Goal: Task Accomplishment & Management: Complete application form

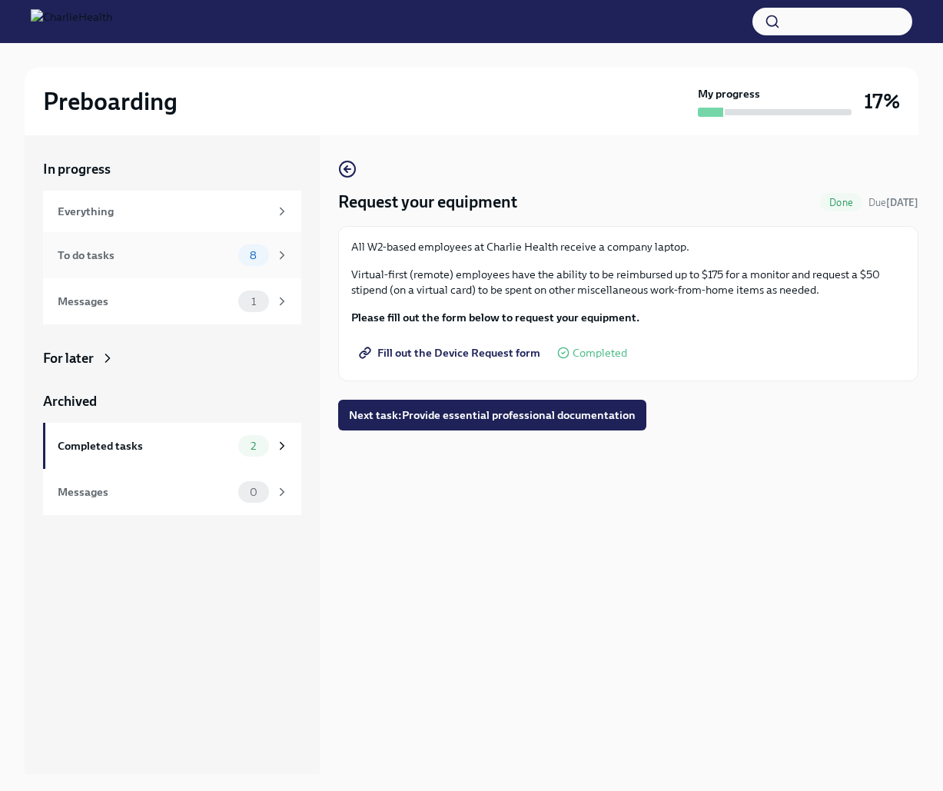
click at [132, 245] on div "To do tasks 8" at bounding box center [173, 255] width 231 height 22
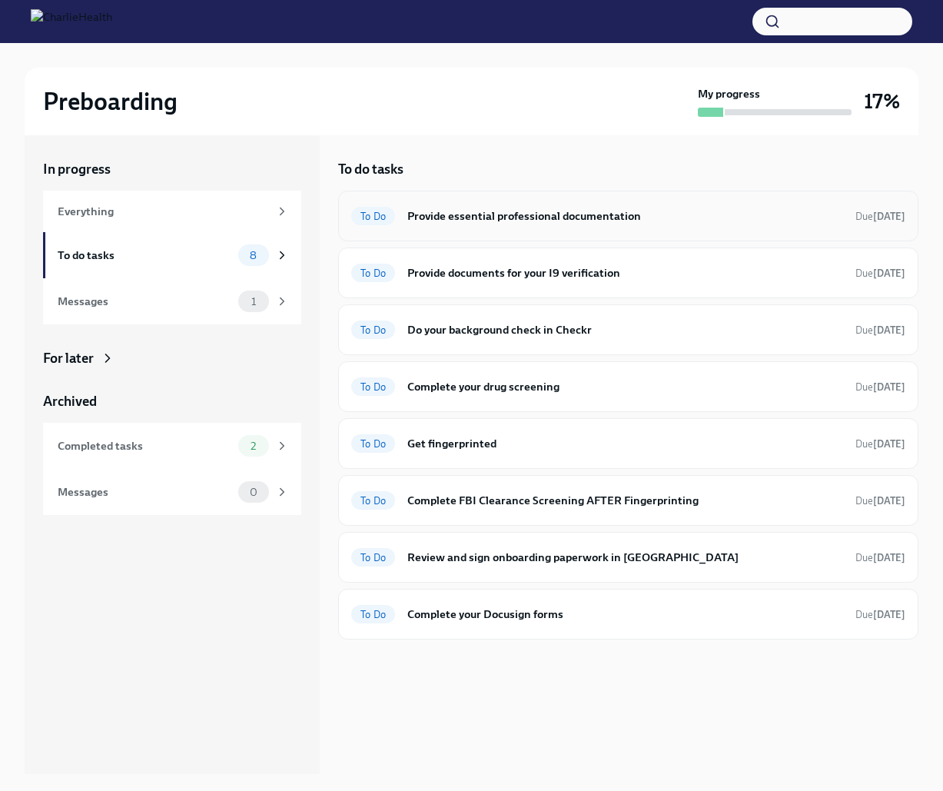
click at [562, 229] on div "To Do Provide essential professional documentation Due in 5 days" at bounding box center [628, 216] width 580 height 51
click at [564, 216] on h6 "Provide essential professional documentation" at bounding box center [625, 215] width 436 height 17
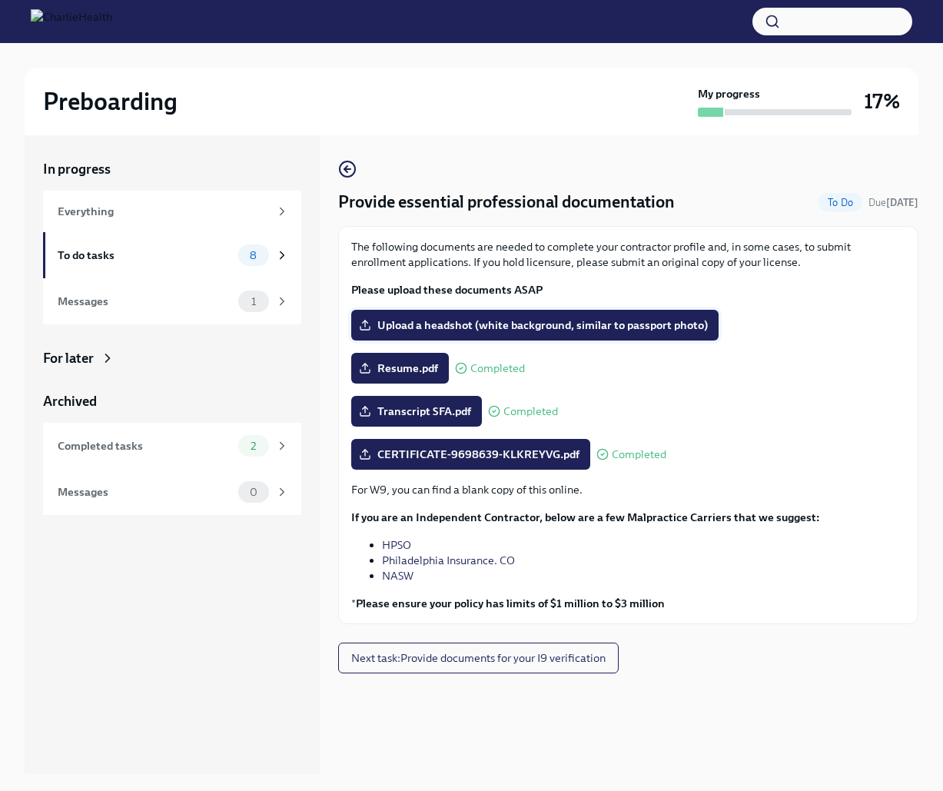
click at [578, 325] on span "Upload a headshot (white background, similar to passport photo)" at bounding box center [535, 324] width 346 height 15
click at [0, 0] on input "Upload a headshot (white background, similar to passport photo)" at bounding box center [0, 0] width 0 height 0
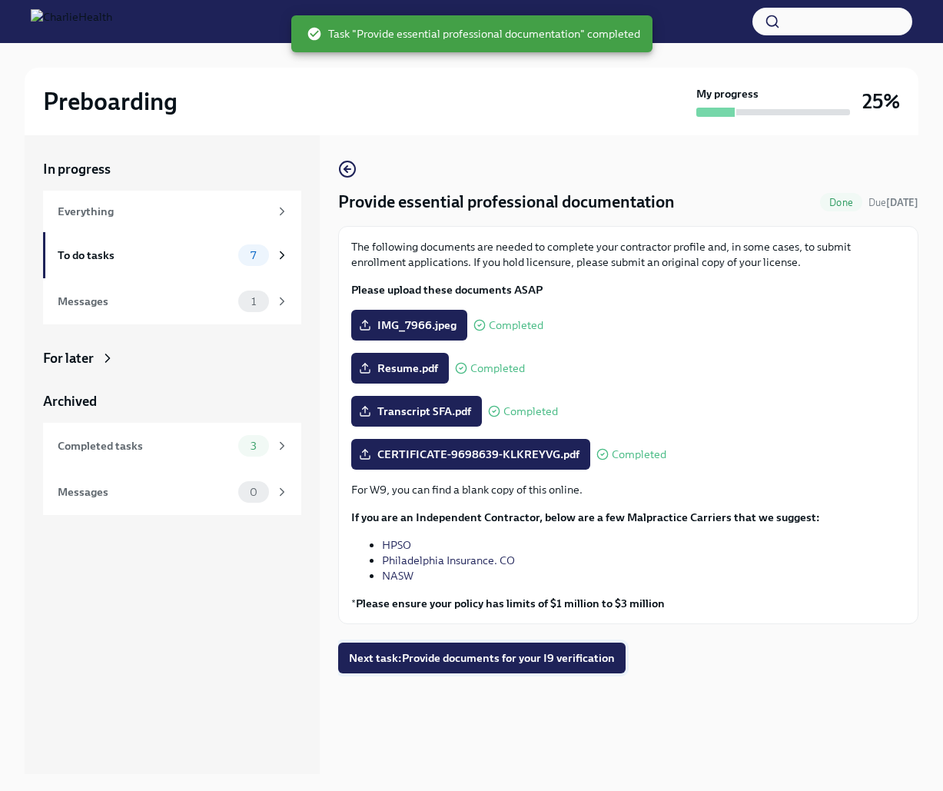
click at [565, 661] on span "Next task : Provide documents for your I9 verification" at bounding box center [482, 657] width 266 height 15
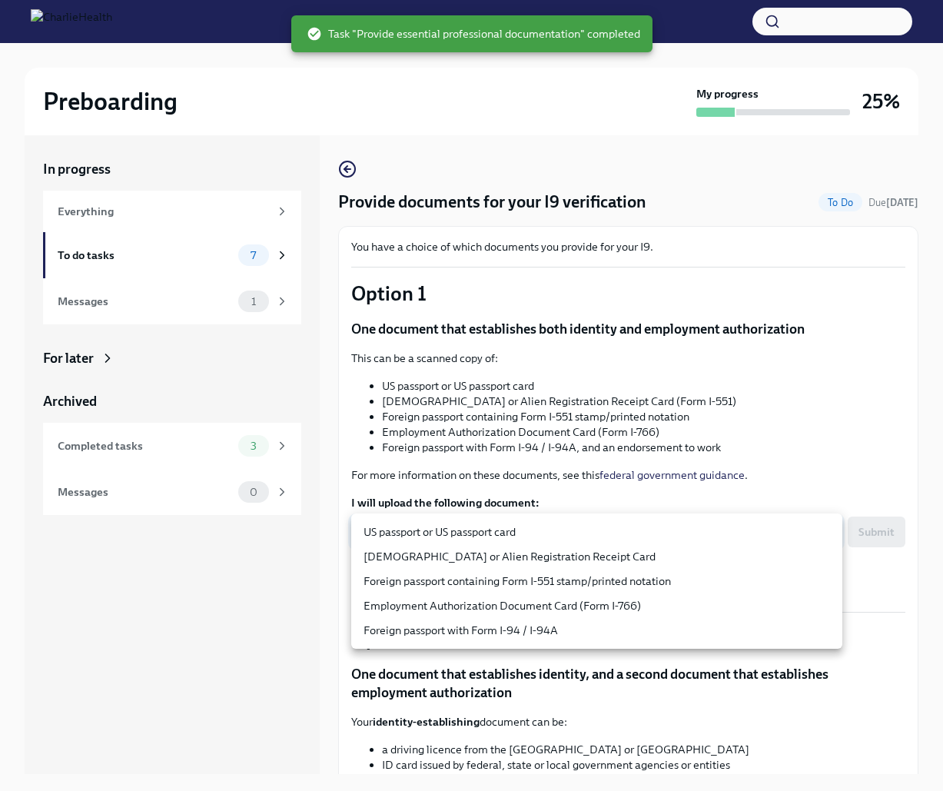
click at [606, 538] on body "Preboarding My progress 25% In progress Everything To do tasks 7 Messages 1 For…" at bounding box center [471, 408] width 943 height 817
click at [583, 535] on li "US passport or US passport card" at bounding box center [596, 531] width 491 height 25
type input "KnYOjnC8x"
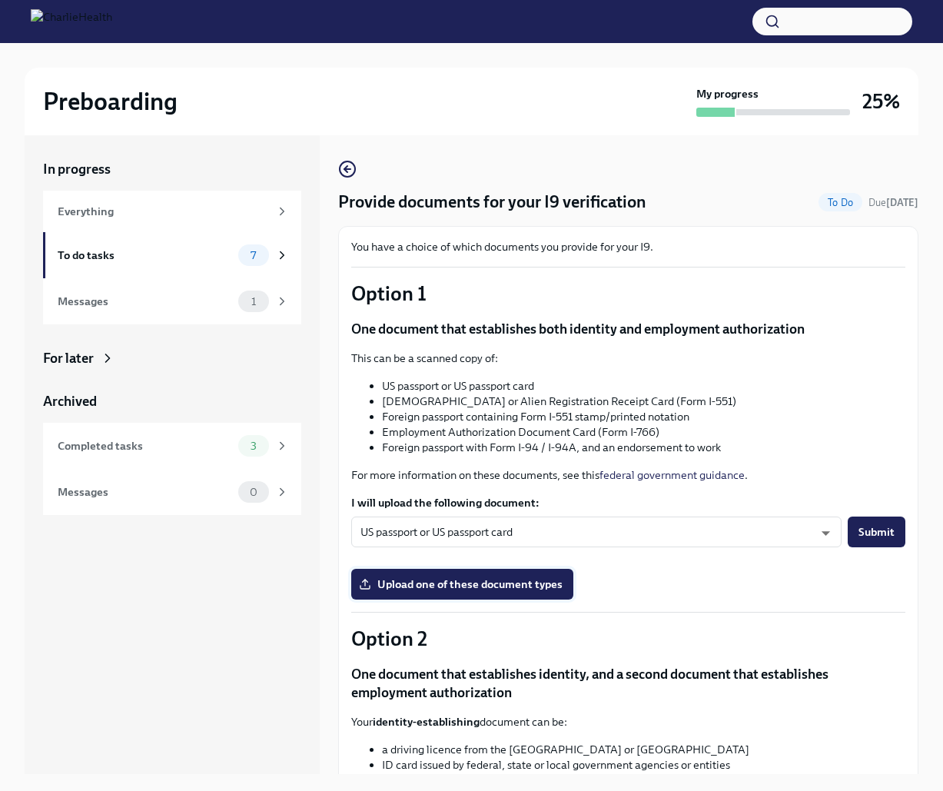
click at [550, 585] on span "Upload one of these document types" at bounding box center [462, 583] width 201 height 15
click at [0, 0] on input "Upload one of these document types" at bounding box center [0, 0] width 0 height 0
click at [451, 598] on div "You have a choice of which documents you provide for your I9. Option 1 One docu…" at bounding box center [628, 711] width 554 height 945
click at [451, 581] on span "Upload one of these document types" at bounding box center [462, 583] width 201 height 15
click at [0, 0] on input "Upload one of these document types" at bounding box center [0, 0] width 0 height 0
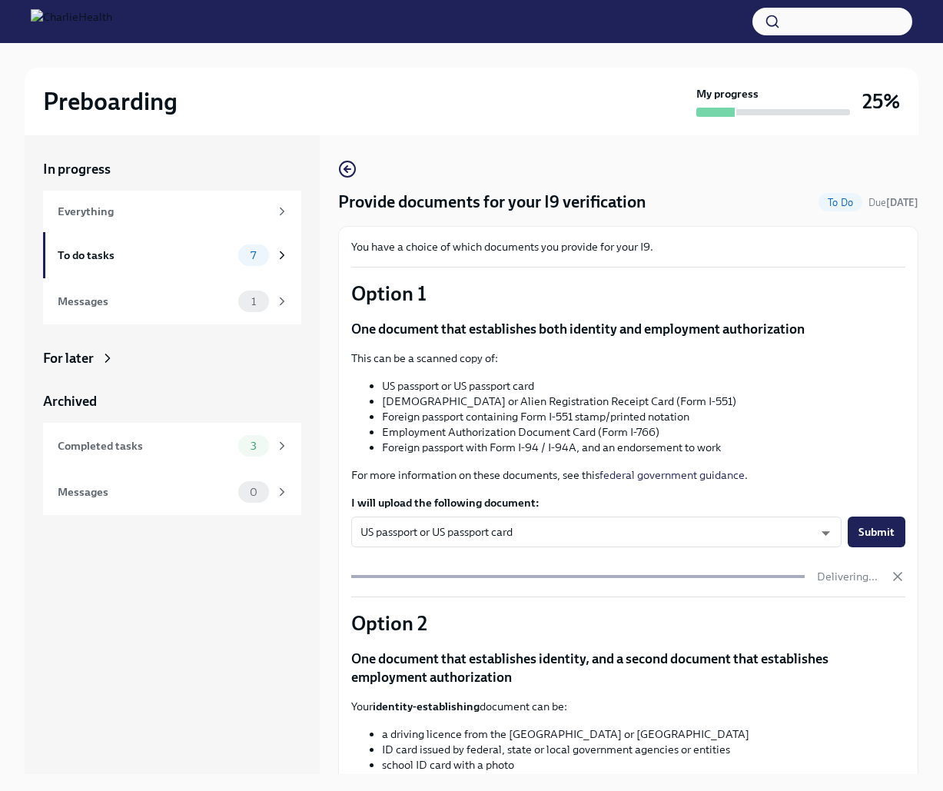
click at [873, 546] on button "Submit" at bounding box center [876, 531] width 58 height 31
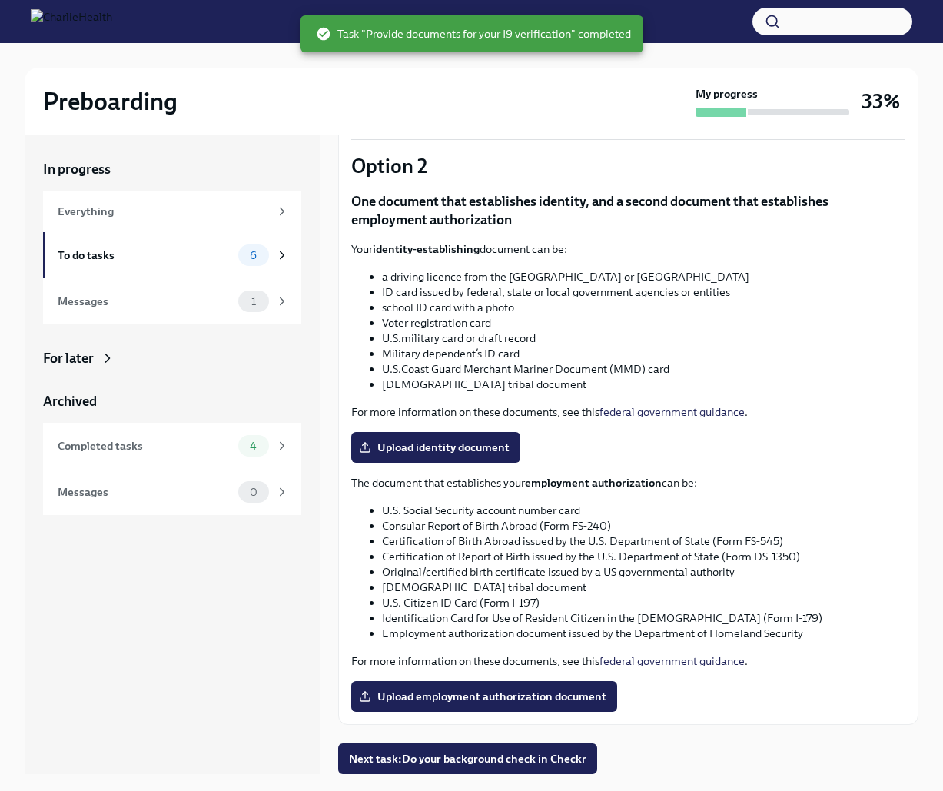
scroll to position [26, 0]
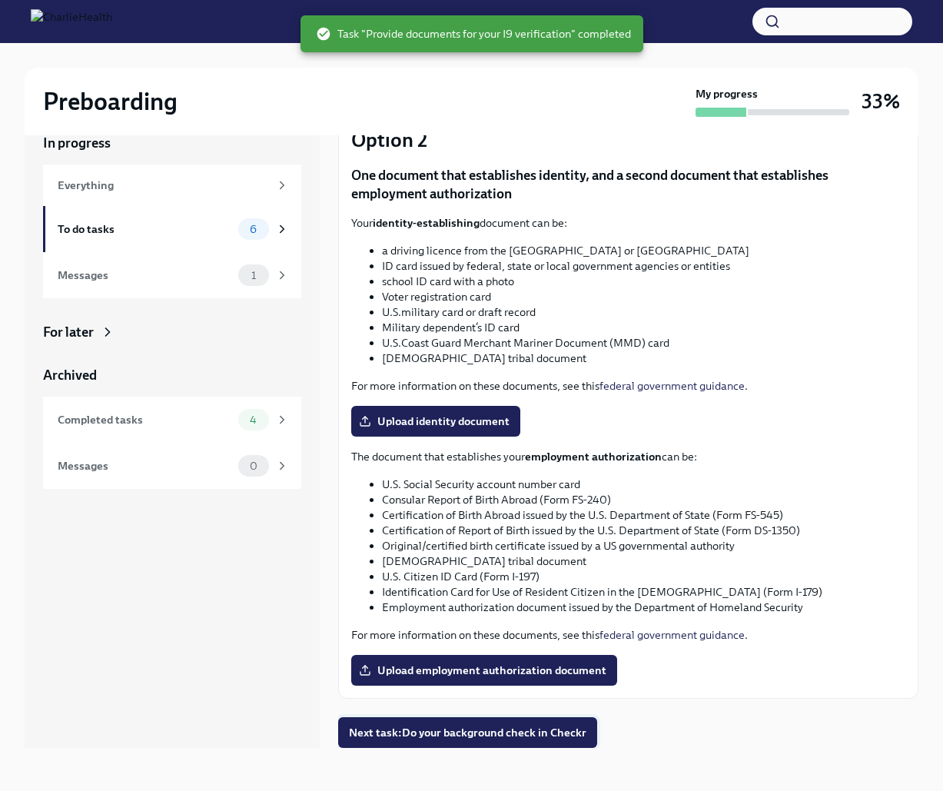
click at [488, 721] on button "Next task : Do your background check in Checkr" at bounding box center [467, 732] width 259 height 31
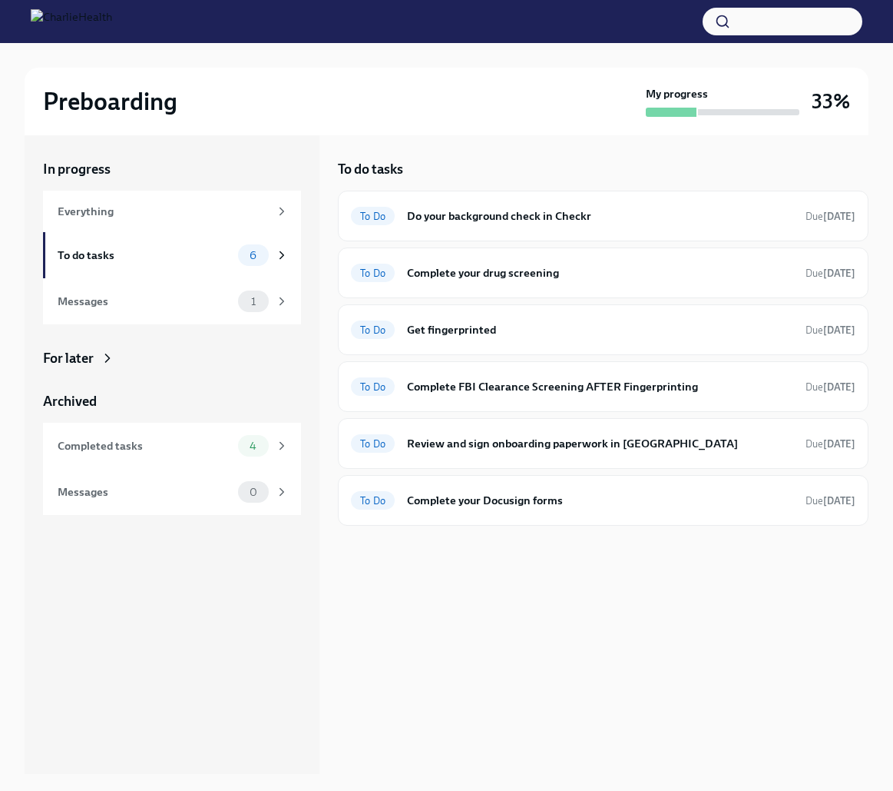
scroll to position [2, 0]
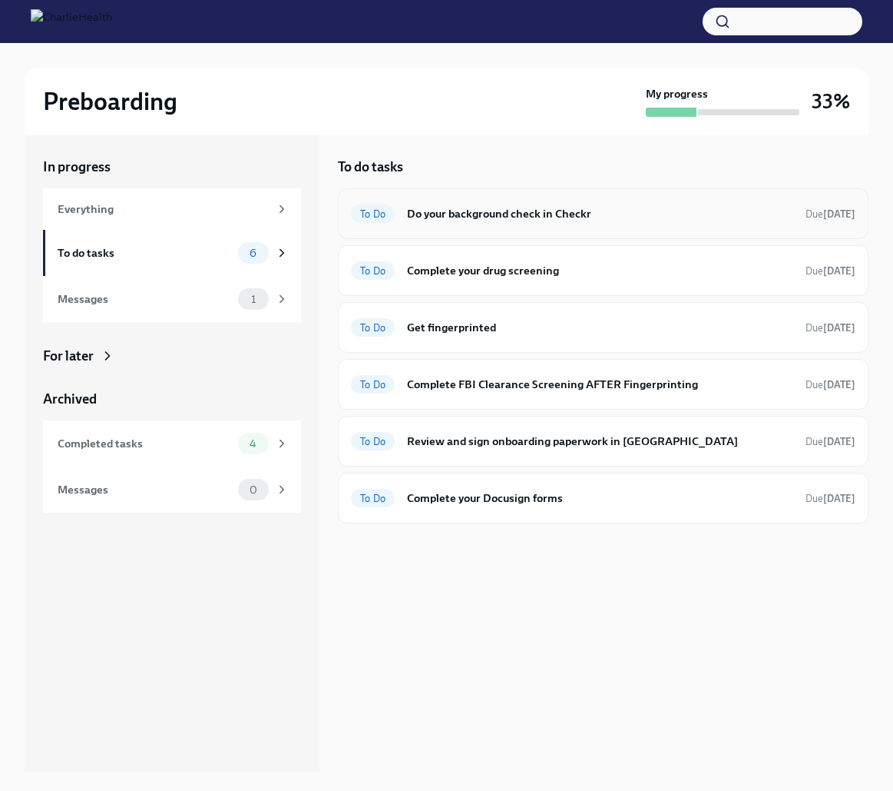
click at [576, 223] on div "To Do Do your background check in Checkr Due [DATE]" at bounding box center [603, 213] width 505 height 25
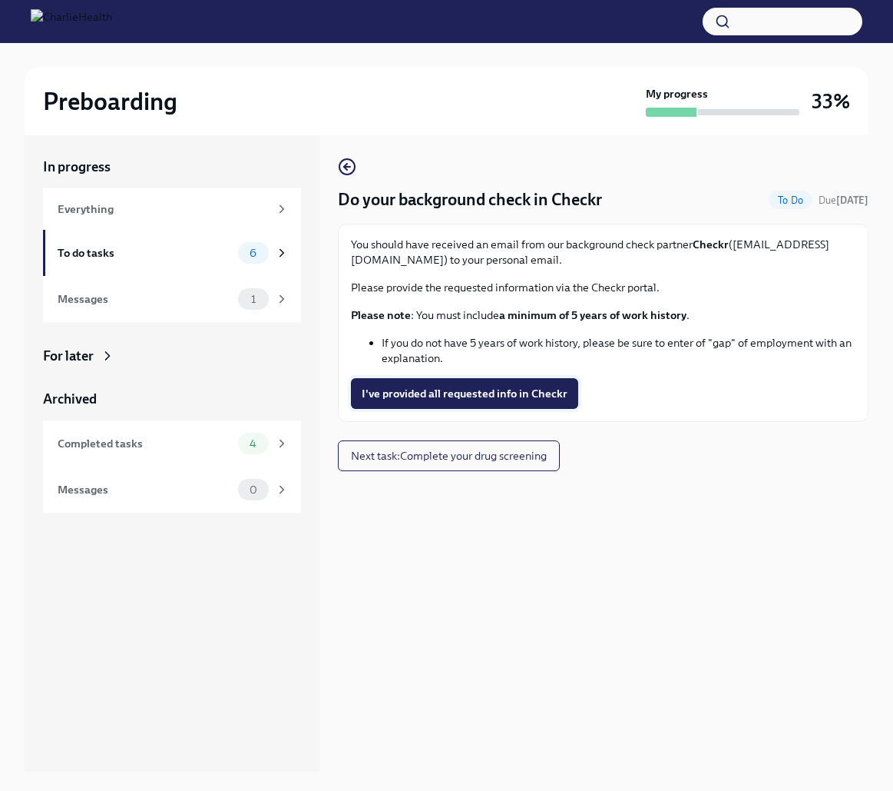
click at [502, 394] on span "I've provided all requested info in Checkr" at bounding box center [465, 393] width 206 height 15
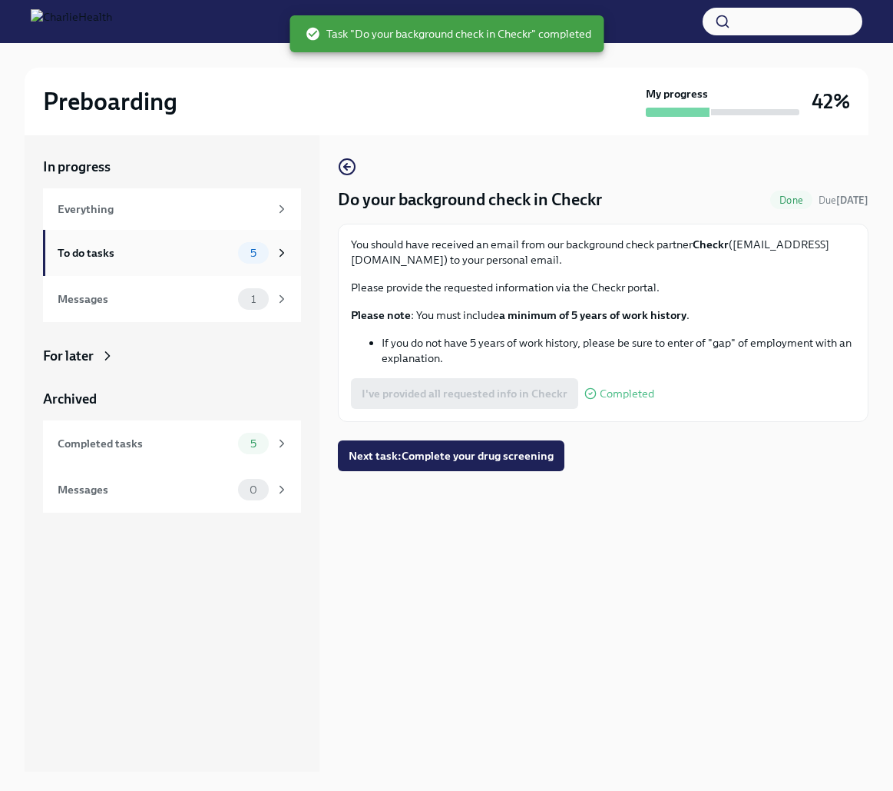
click at [137, 263] on div "To do tasks 5" at bounding box center [173, 253] width 231 height 22
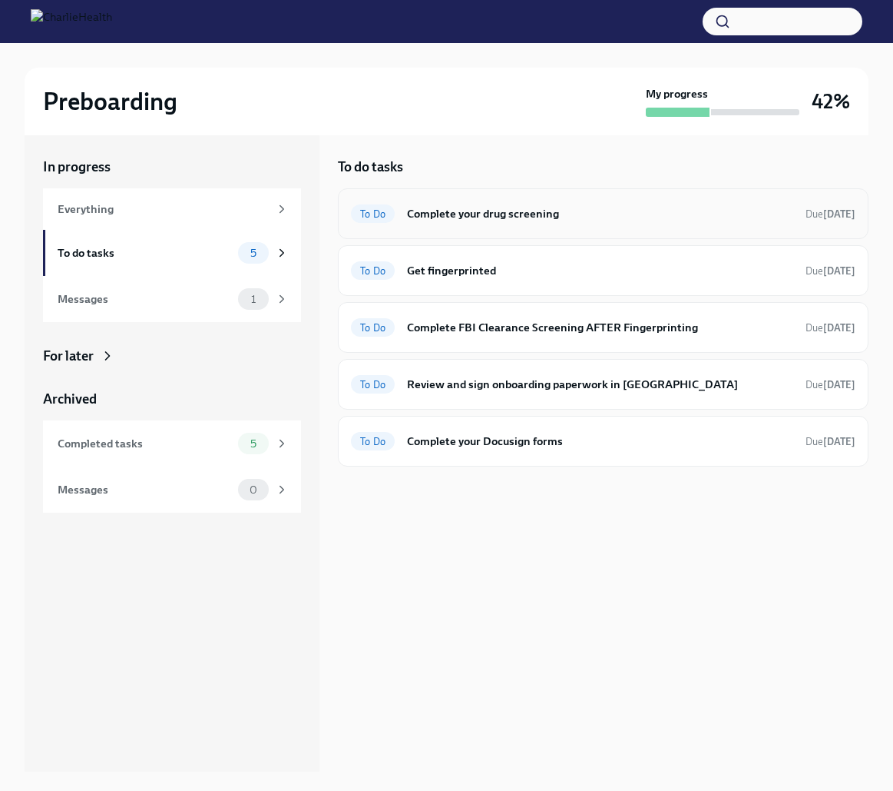
click at [507, 217] on h6 "Complete your drug screening" at bounding box center [600, 213] width 386 height 17
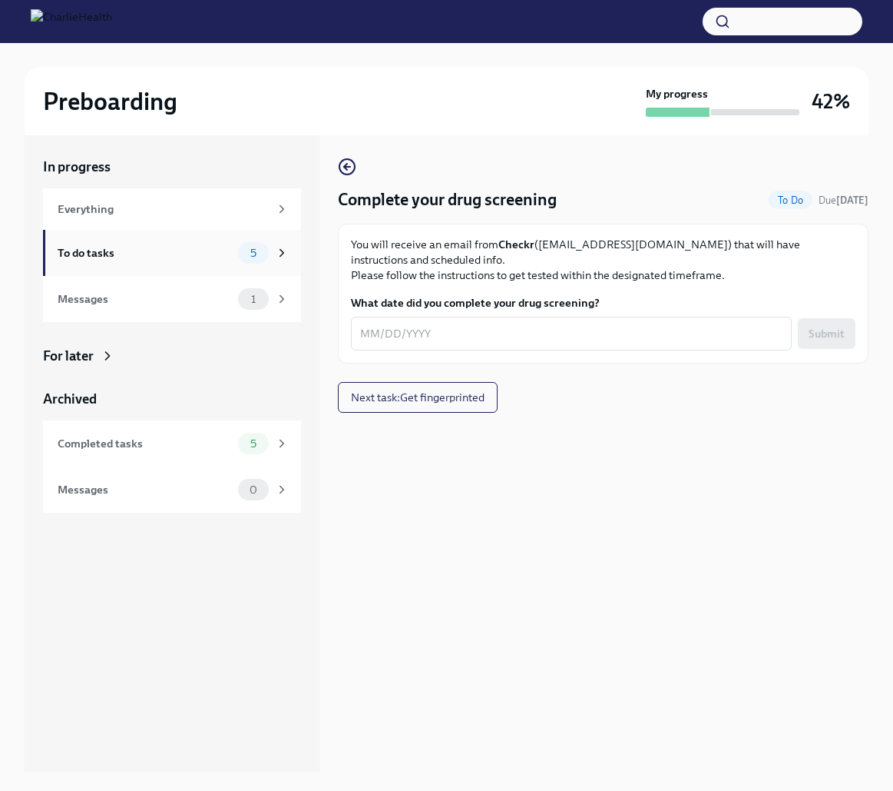
click at [210, 249] on div "To do tasks" at bounding box center [145, 252] width 174 height 17
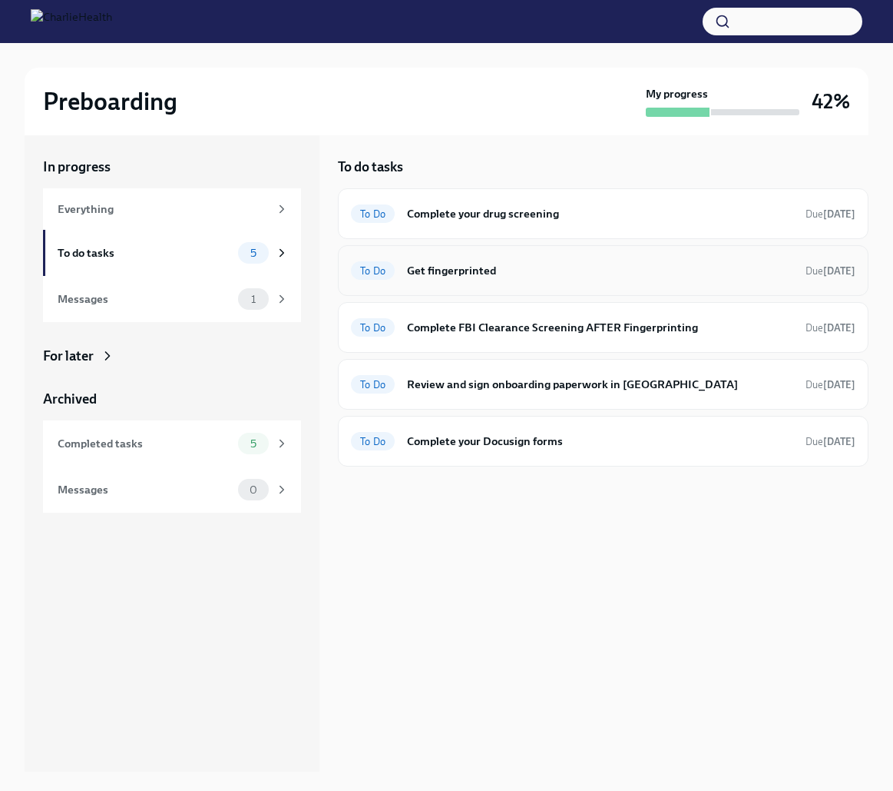
click at [437, 283] on div "To Do Get fingerprinted Due in 6 days" at bounding box center [603, 270] width 531 height 51
click at [470, 267] on h6 "Get fingerprinted" at bounding box center [600, 270] width 386 height 17
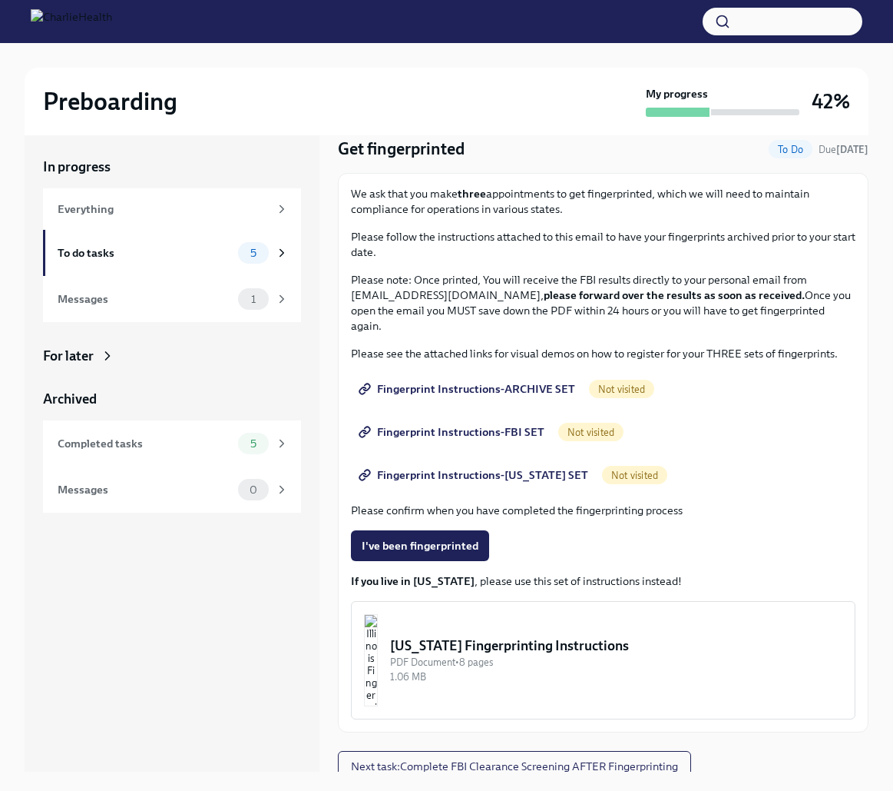
scroll to position [61, 0]
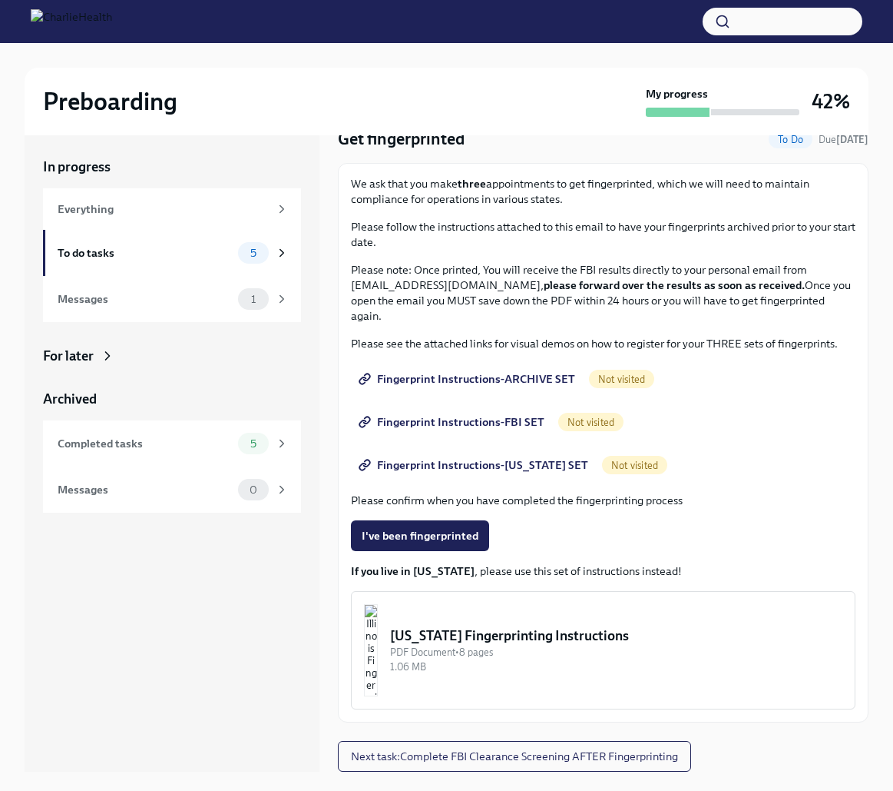
click at [521, 374] on span "Fingerprint Instructions-ARCHIVE SET" at bounding box center [469, 378] width 214 height 15
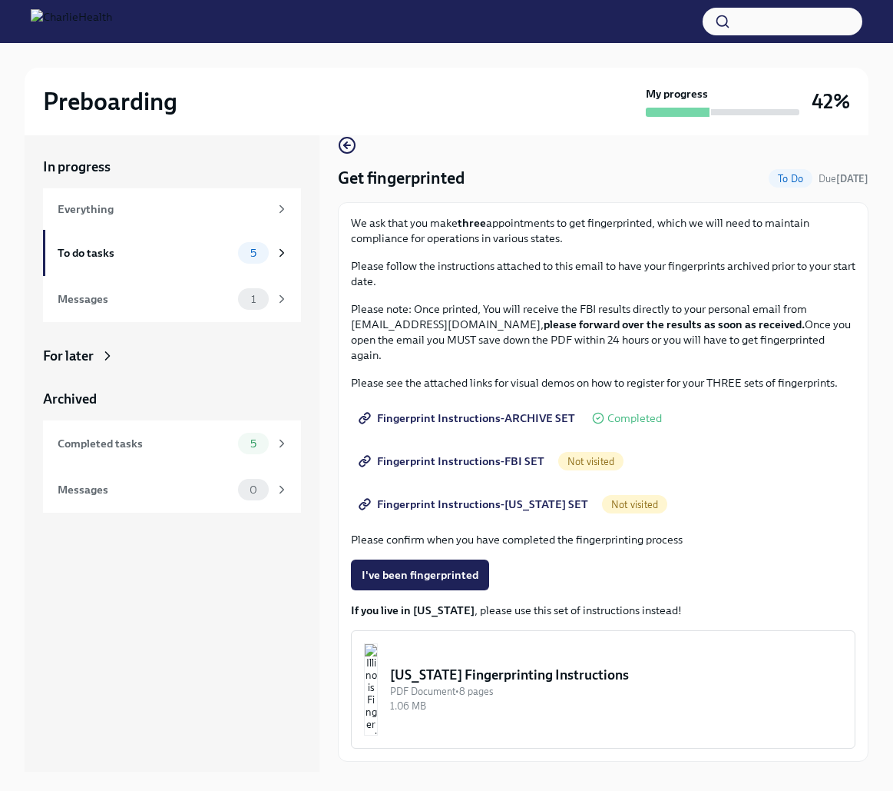
scroll to position [9, 0]
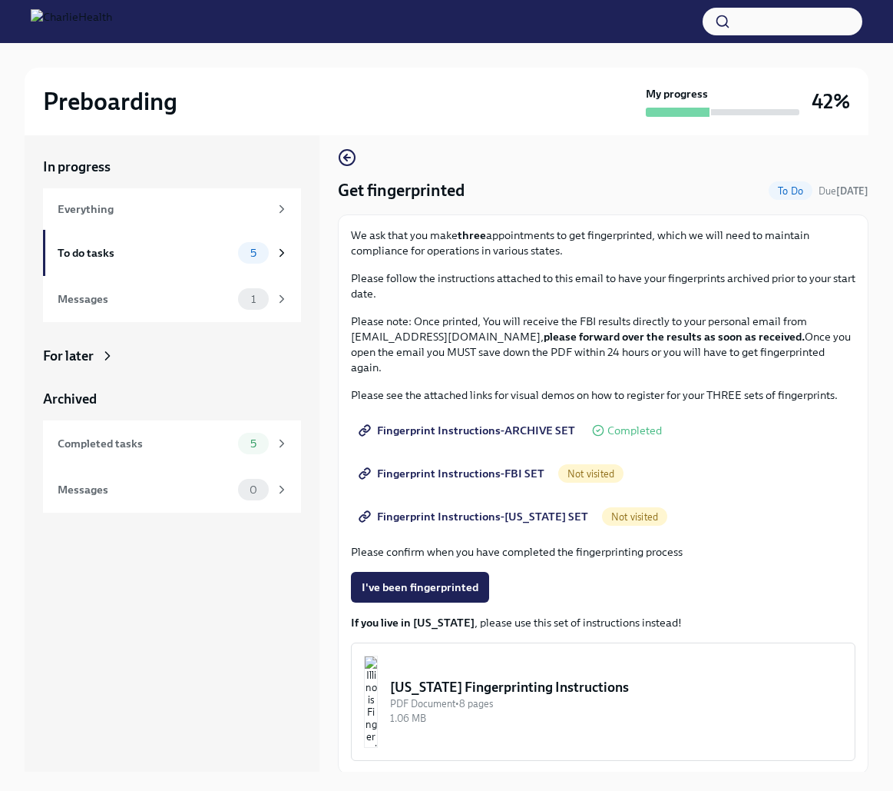
click at [522, 472] on span "Fingerprint Instructions-FBI SET" at bounding box center [453, 473] width 183 height 15
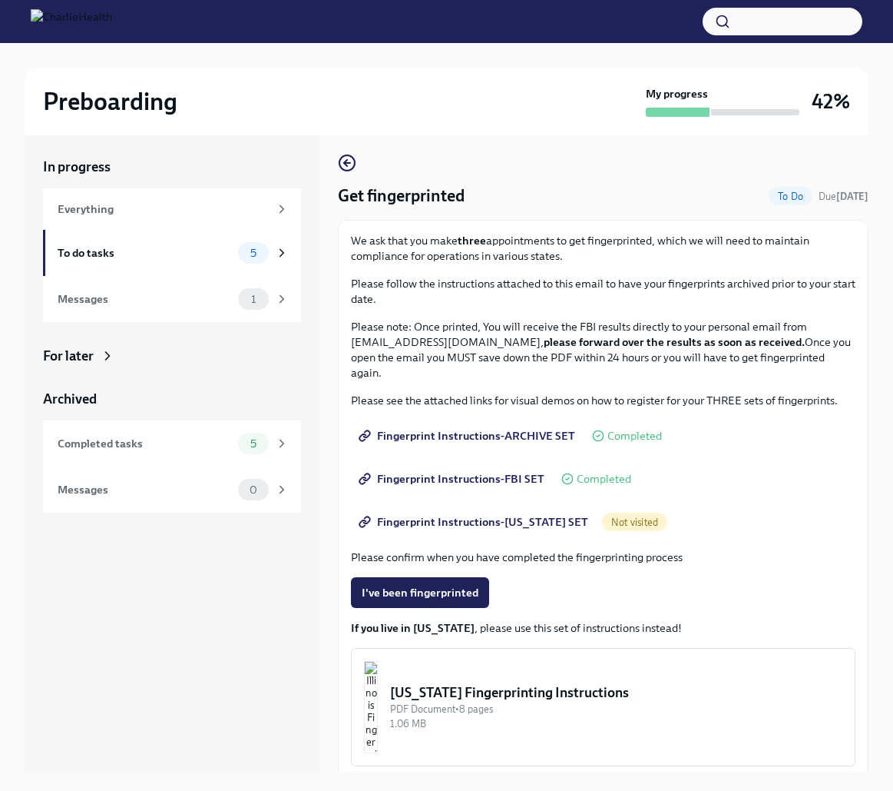
click at [526, 522] on span "Fingerprint Instructions-FLORIDA SET" at bounding box center [475, 521] width 227 height 15
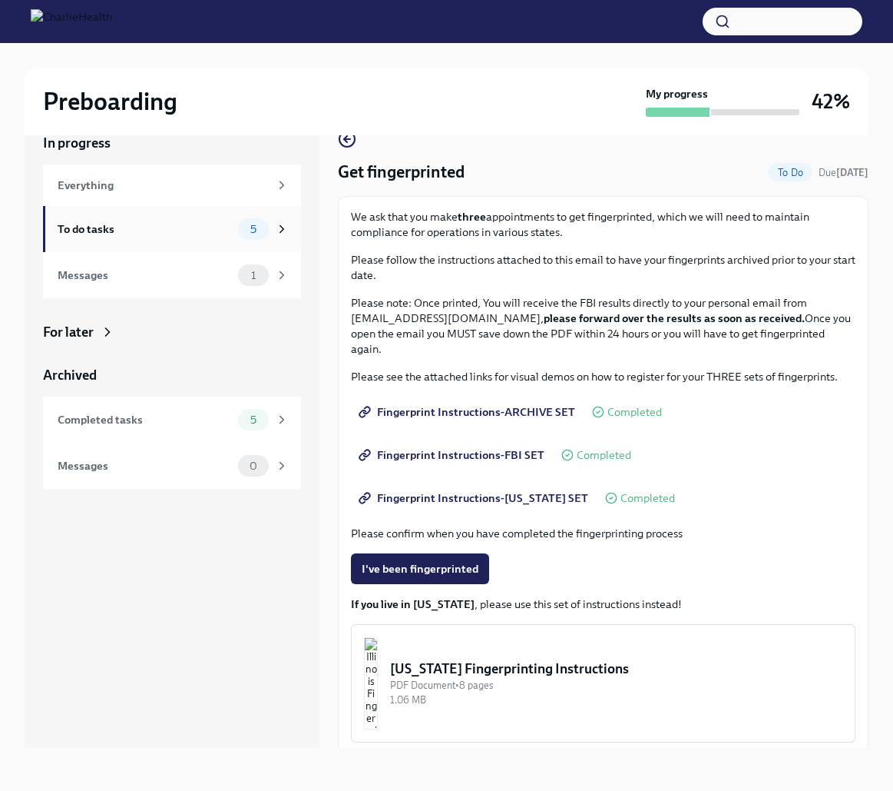
click at [148, 230] on div "To do tasks" at bounding box center [145, 228] width 174 height 17
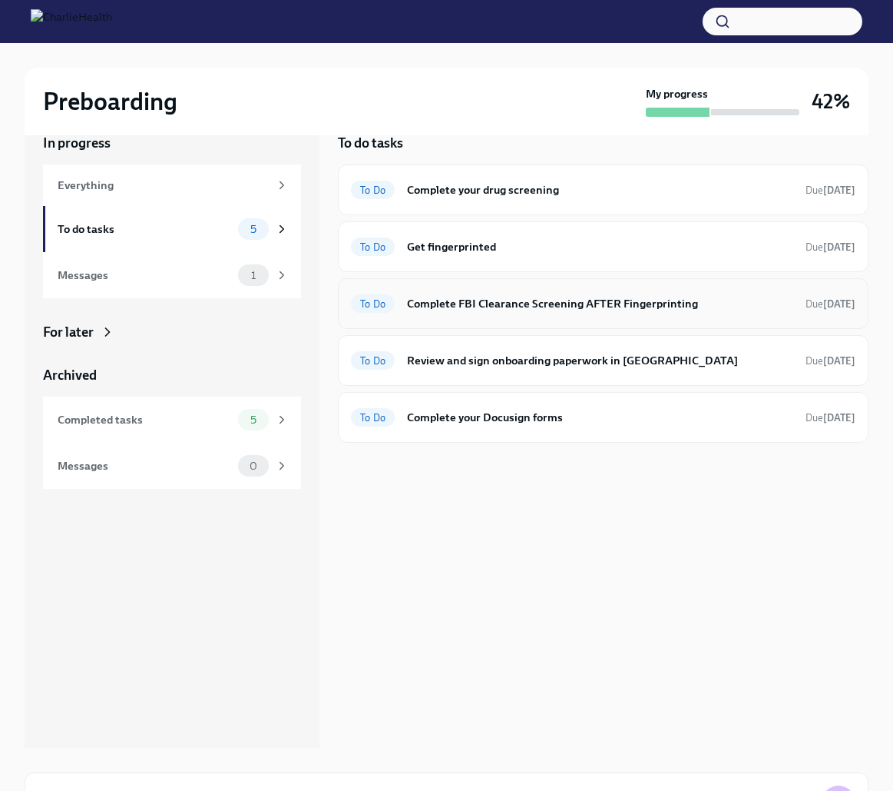
click at [546, 308] on h6 "Complete FBI Clearance Screening AFTER Fingerprinting" at bounding box center [600, 303] width 386 height 17
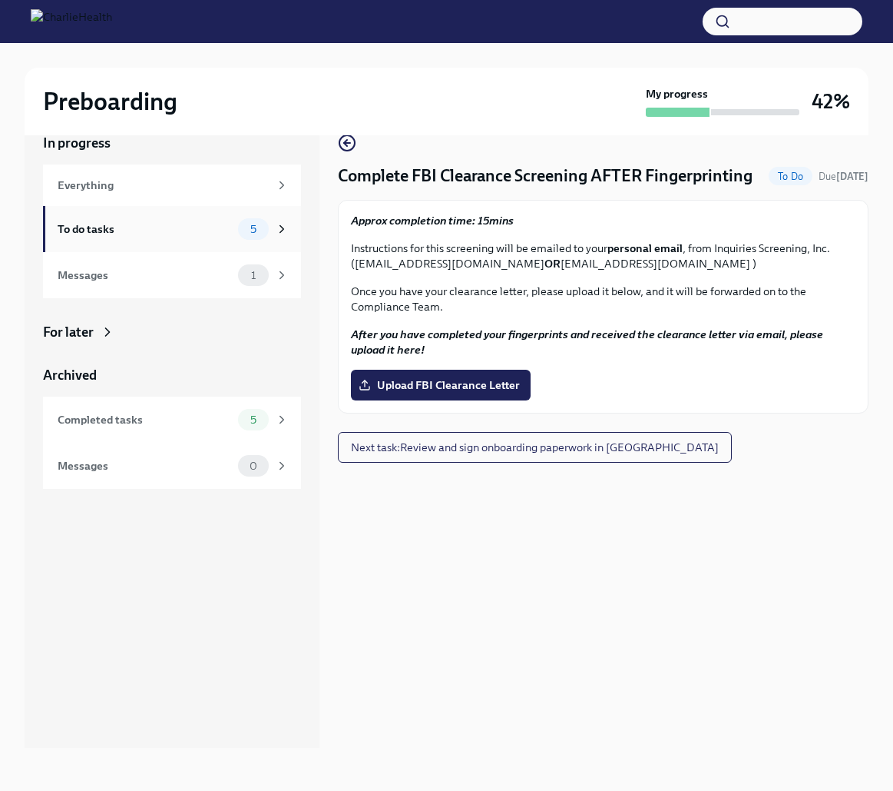
click at [195, 229] on div "To do tasks" at bounding box center [145, 228] width 174 height 17
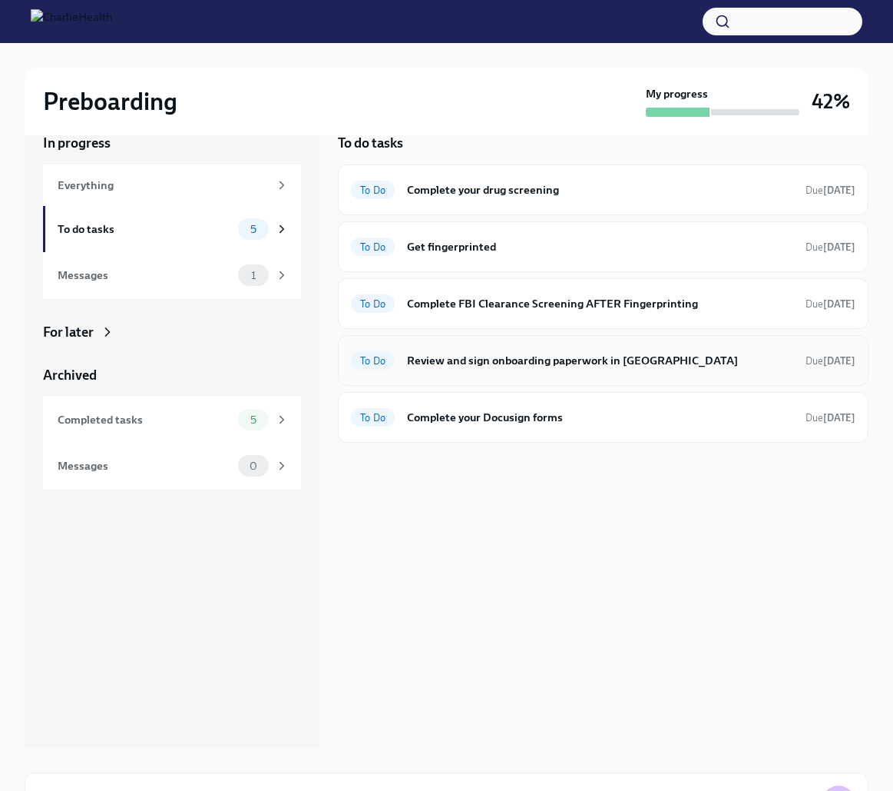
click at [618, 364] on h6 "Review and sign onboarding paperwork in UKG" at bounding box center [600, 360] width 386 height 17
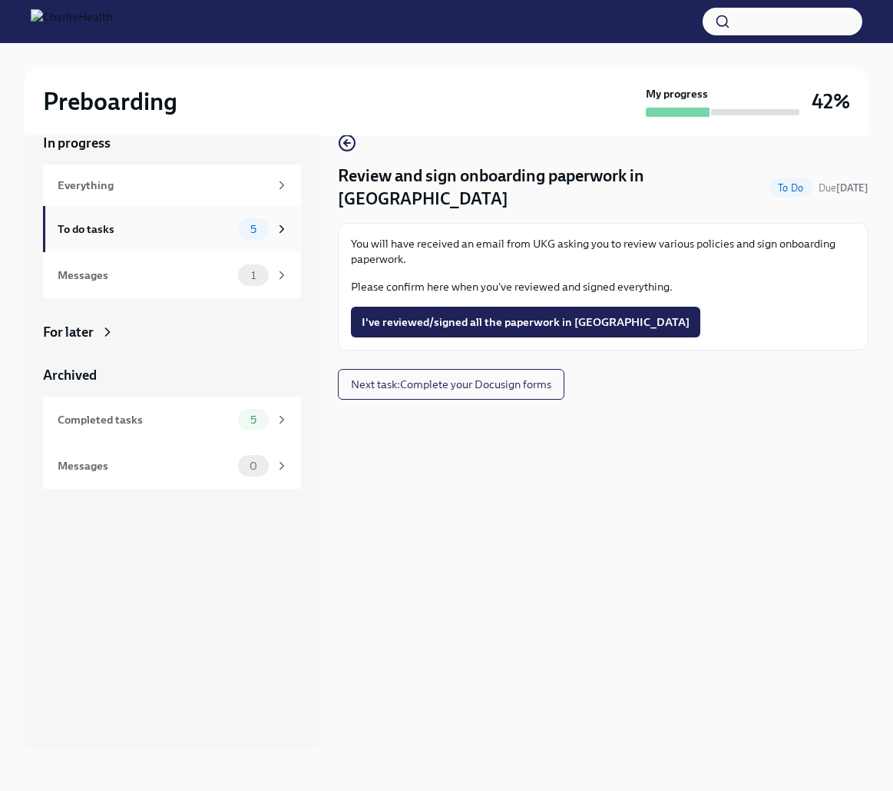
click at [156, 230] on div "To do tasks" at bounding box center [145, 228] width 174 height 17
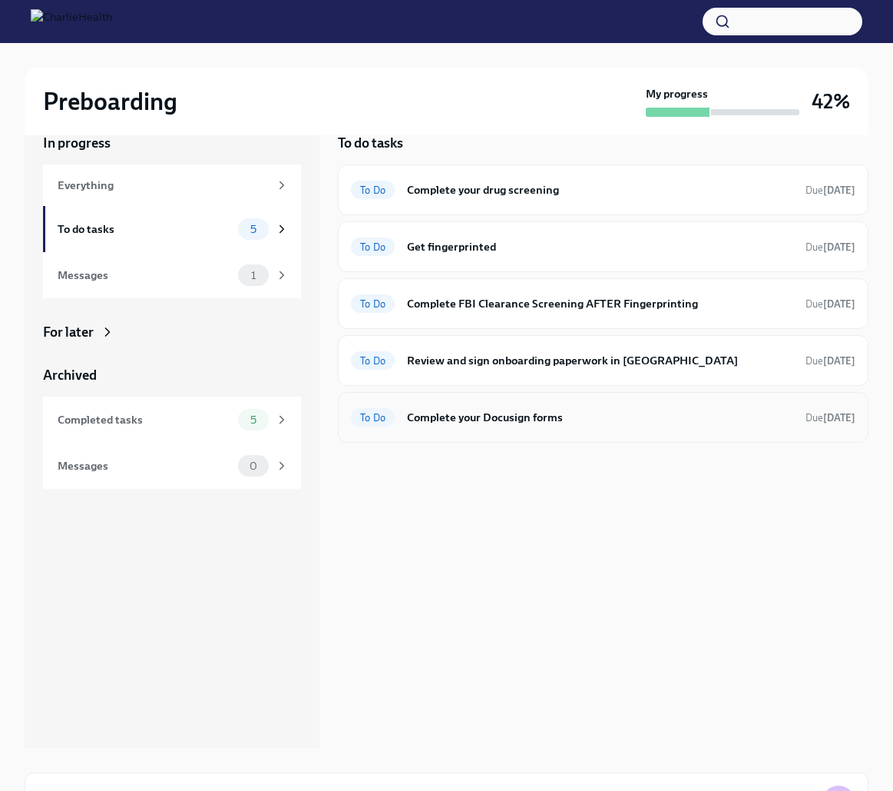
click at [694, 417] on h6 "Complete your Docusign forms" at bounding box center [600, 417] width 386 height 17
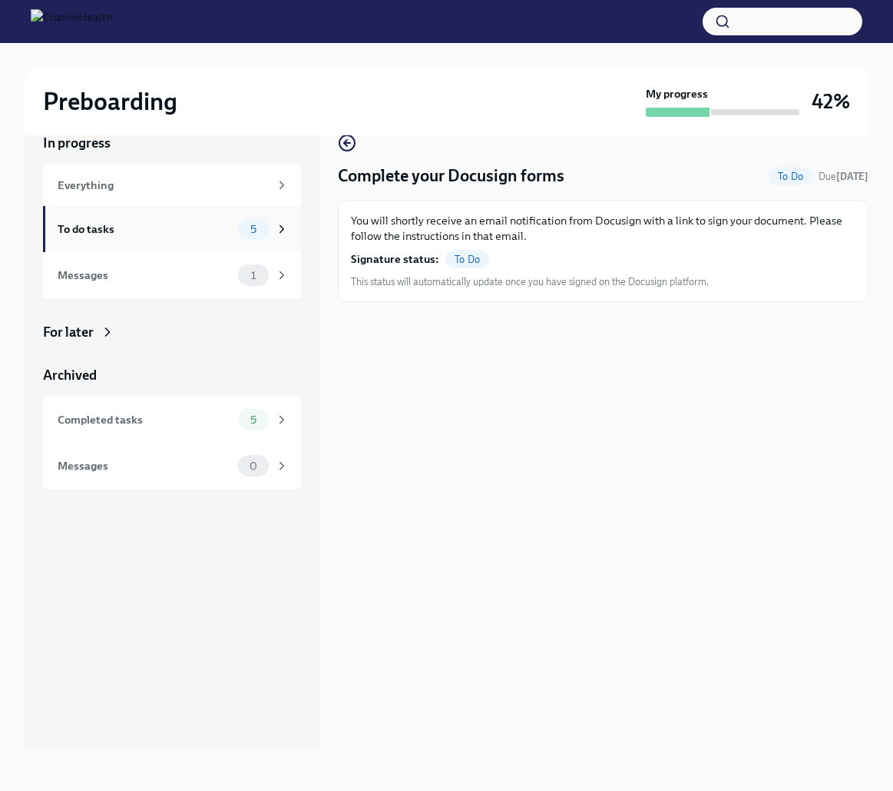
click at [228, 232] on div "To do tasks" at bounding box center [145, 228] width 174 height 17
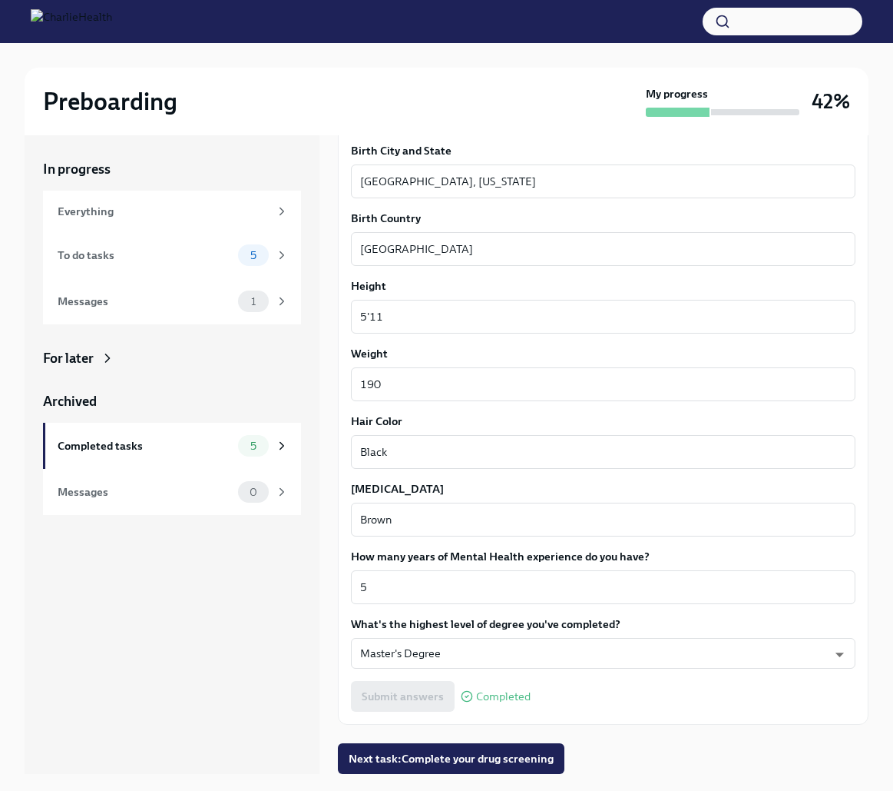
scroll to position [26, 0]
